Goal: Task Accomplishment & Management: Manage account settings

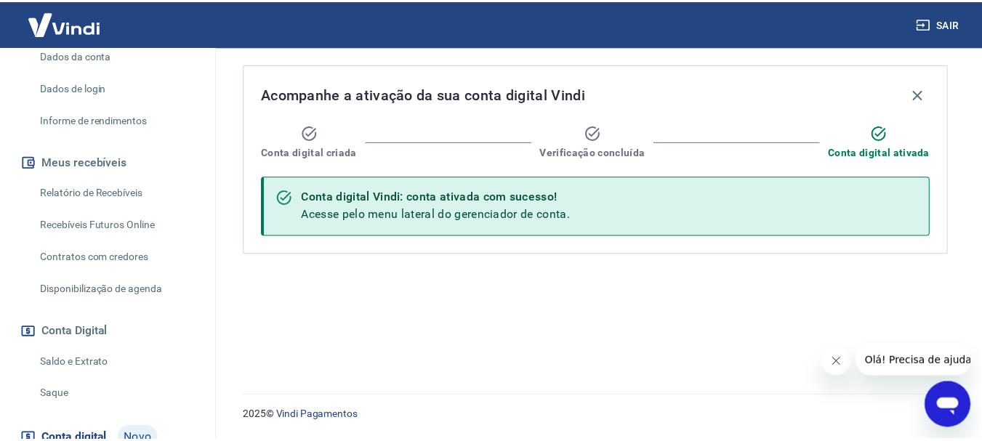
scroll to position [291, 0]
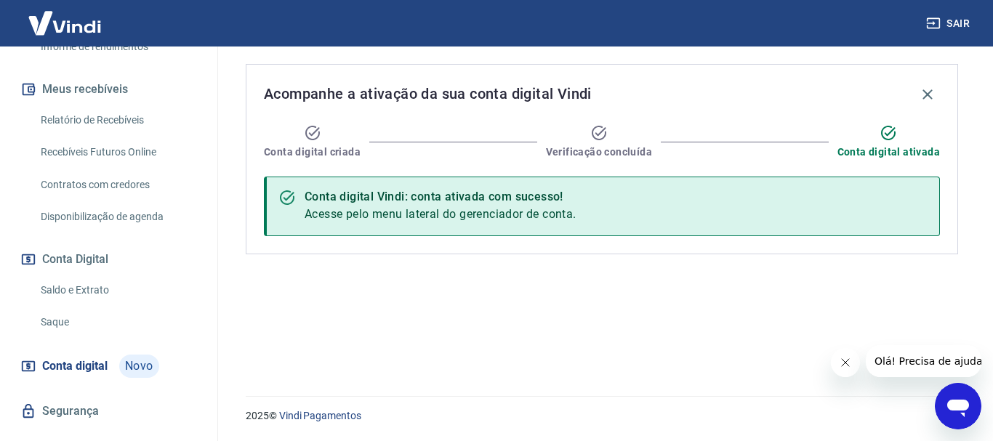
click at [97, 285] on link "Saldo e Extrato" at bounding box center [117, 290] width 165 height 30
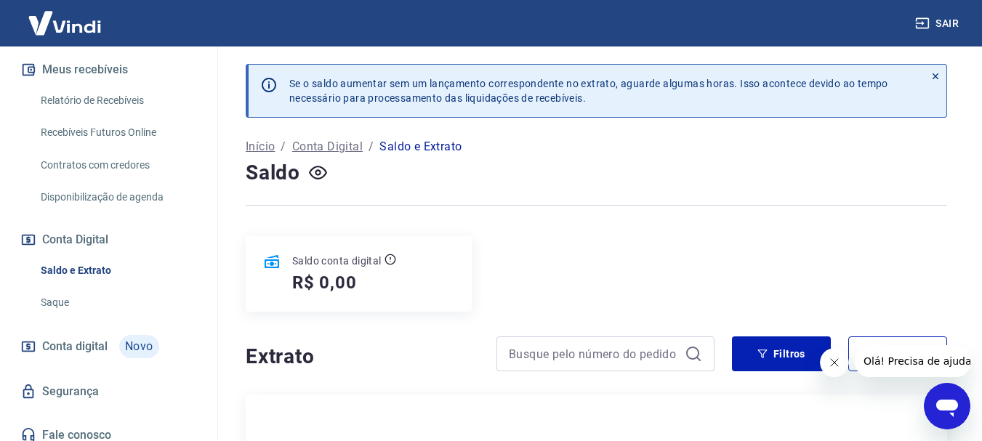
scroll to position [321, 0]
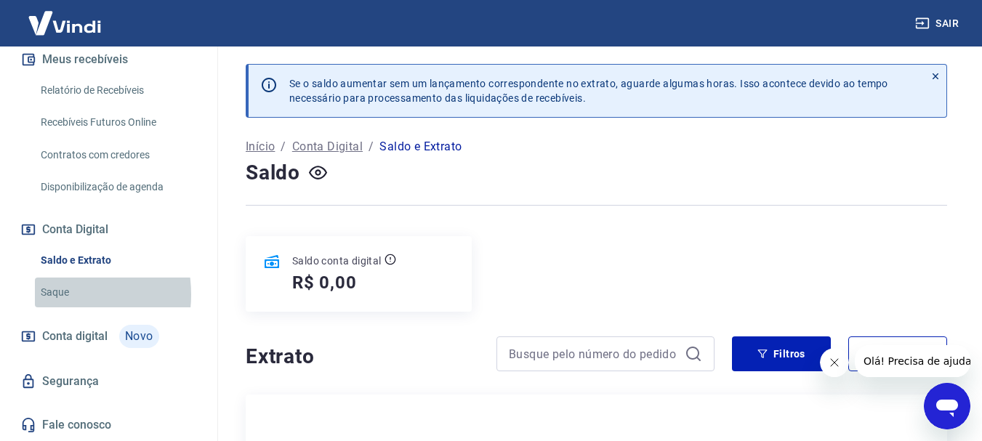
click at [51, 294] on link "Saque" at bounding box center [117, 293] width 165 height 30
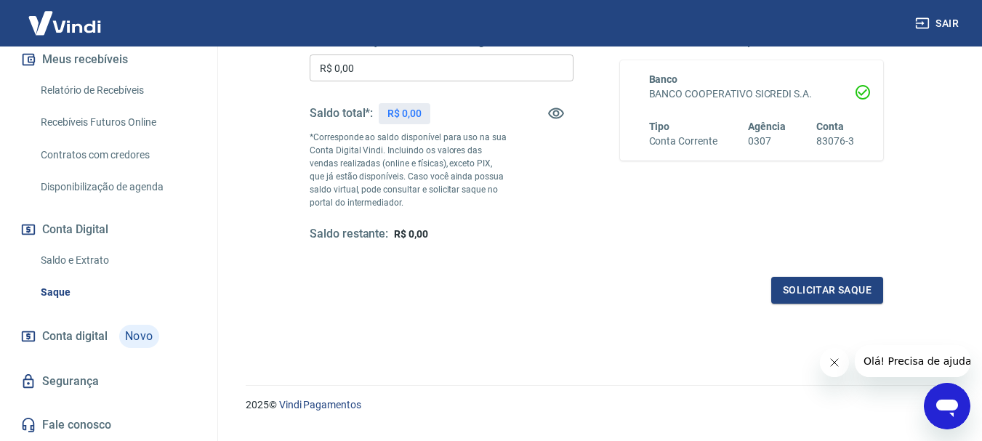
scroll to position [291, 0]
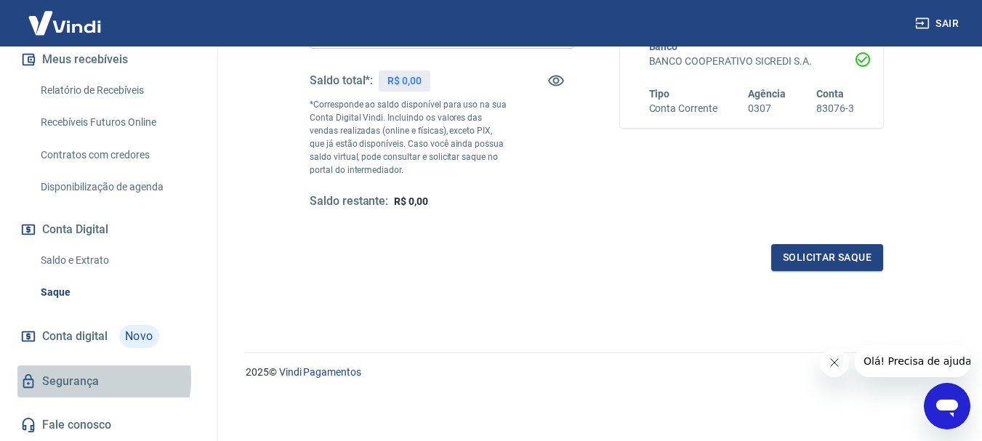
click at [81, 379] on link "Segurança" at bounding box center [108, 382] width 182 height 32
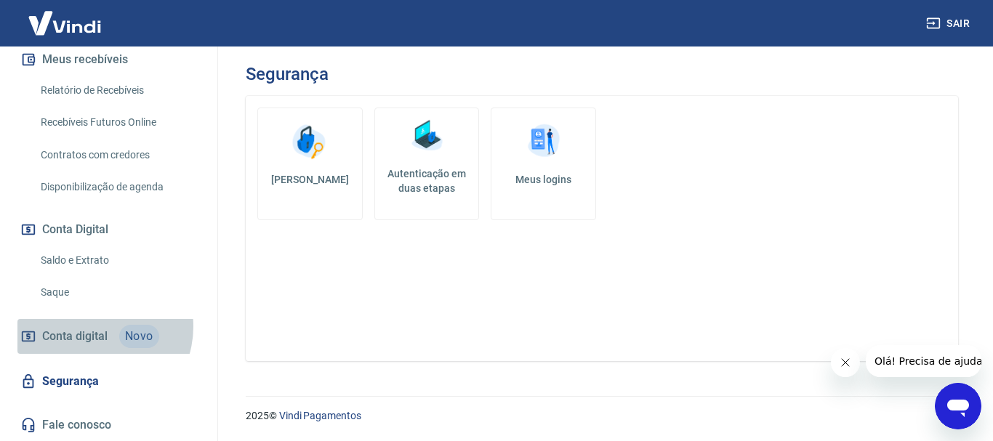
click at [95, 326] on span "Conta digital" at bounding box center [74, 336] width 65 height 20
